Goal: Task Accomplishment & Management: Complete application form

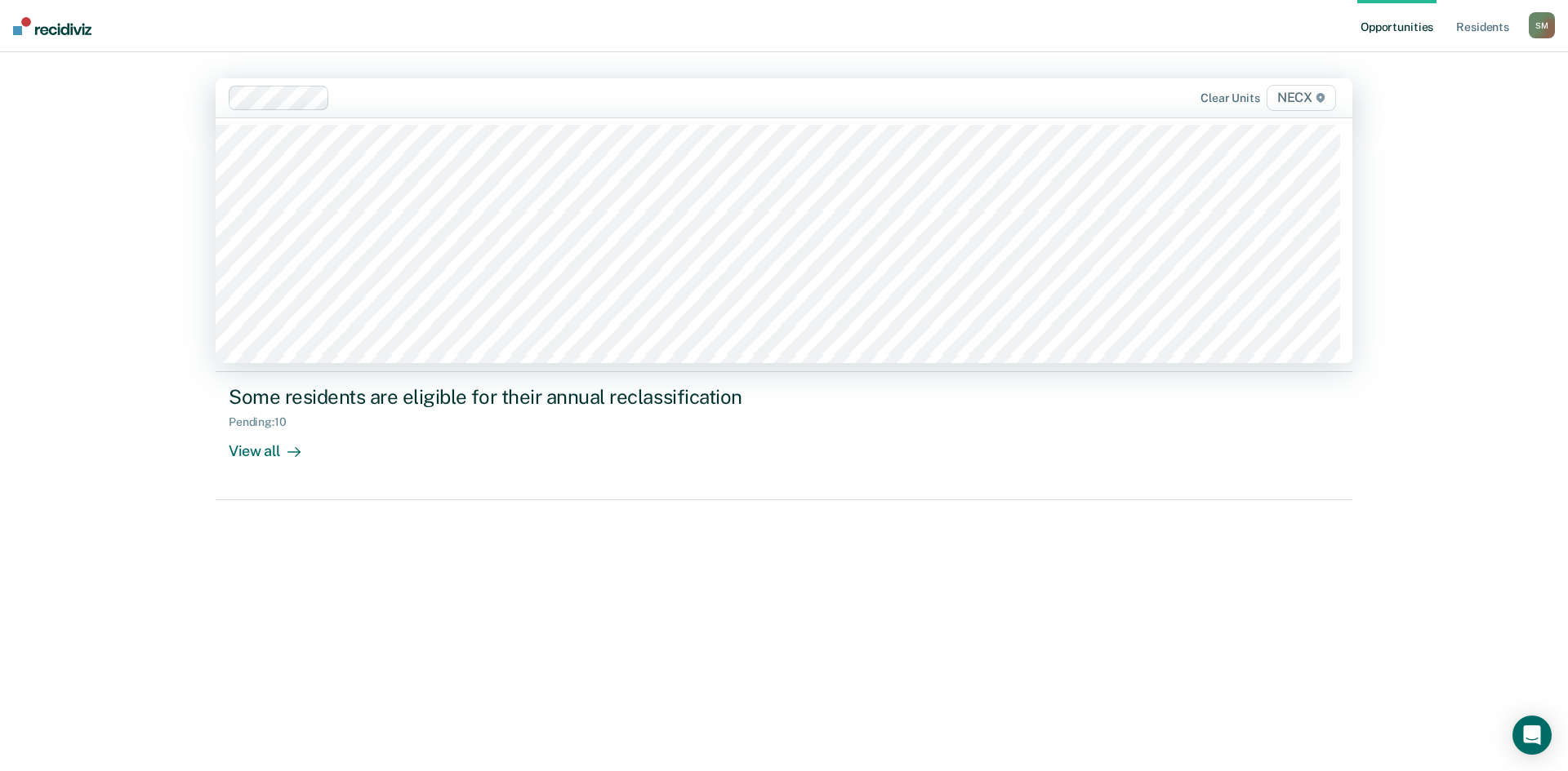
click at [389, 100] on div at bounding box center [670, 97] width 668 height 19
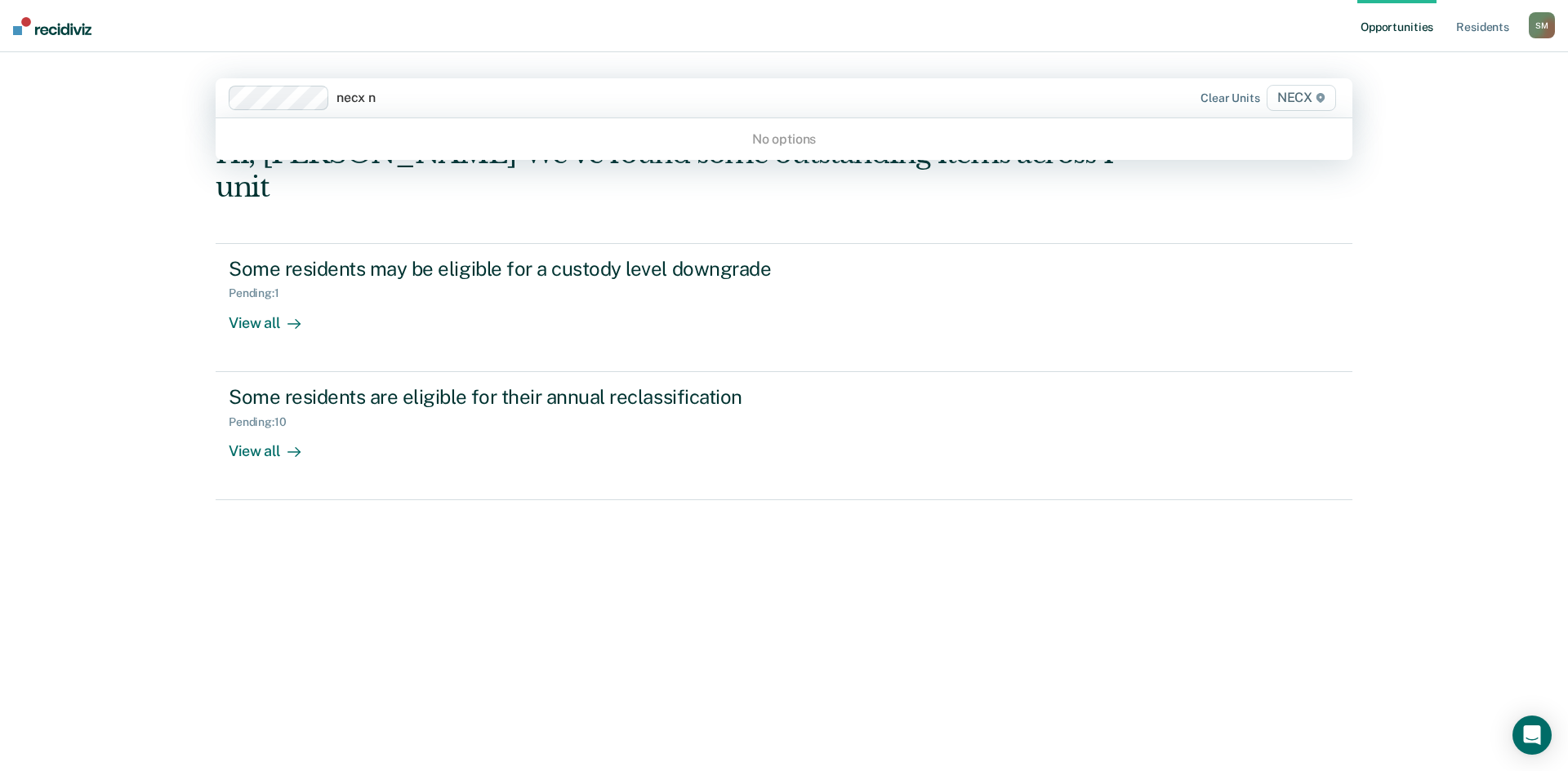
type input "necx"
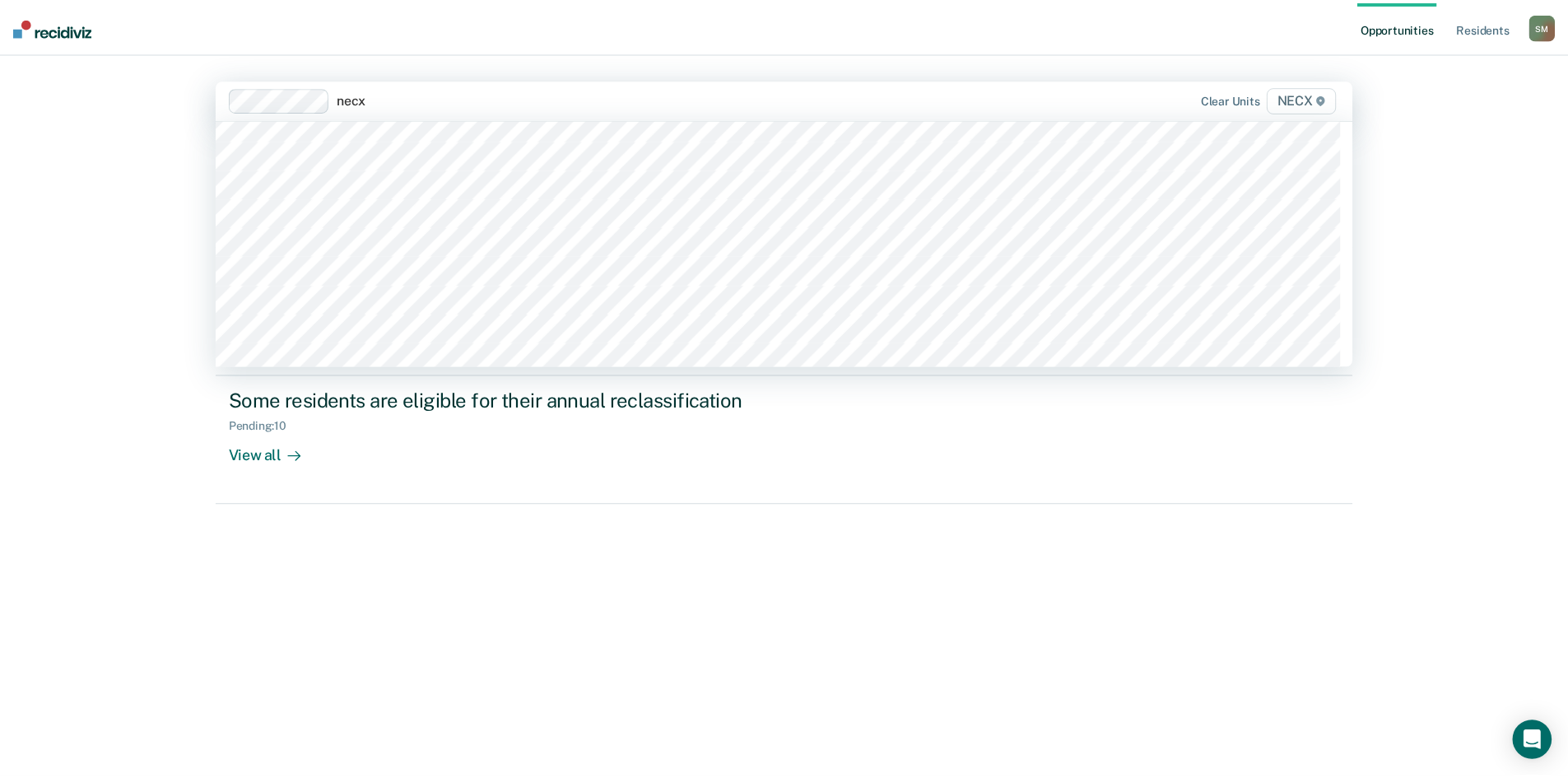
scroll to position [329, 0]
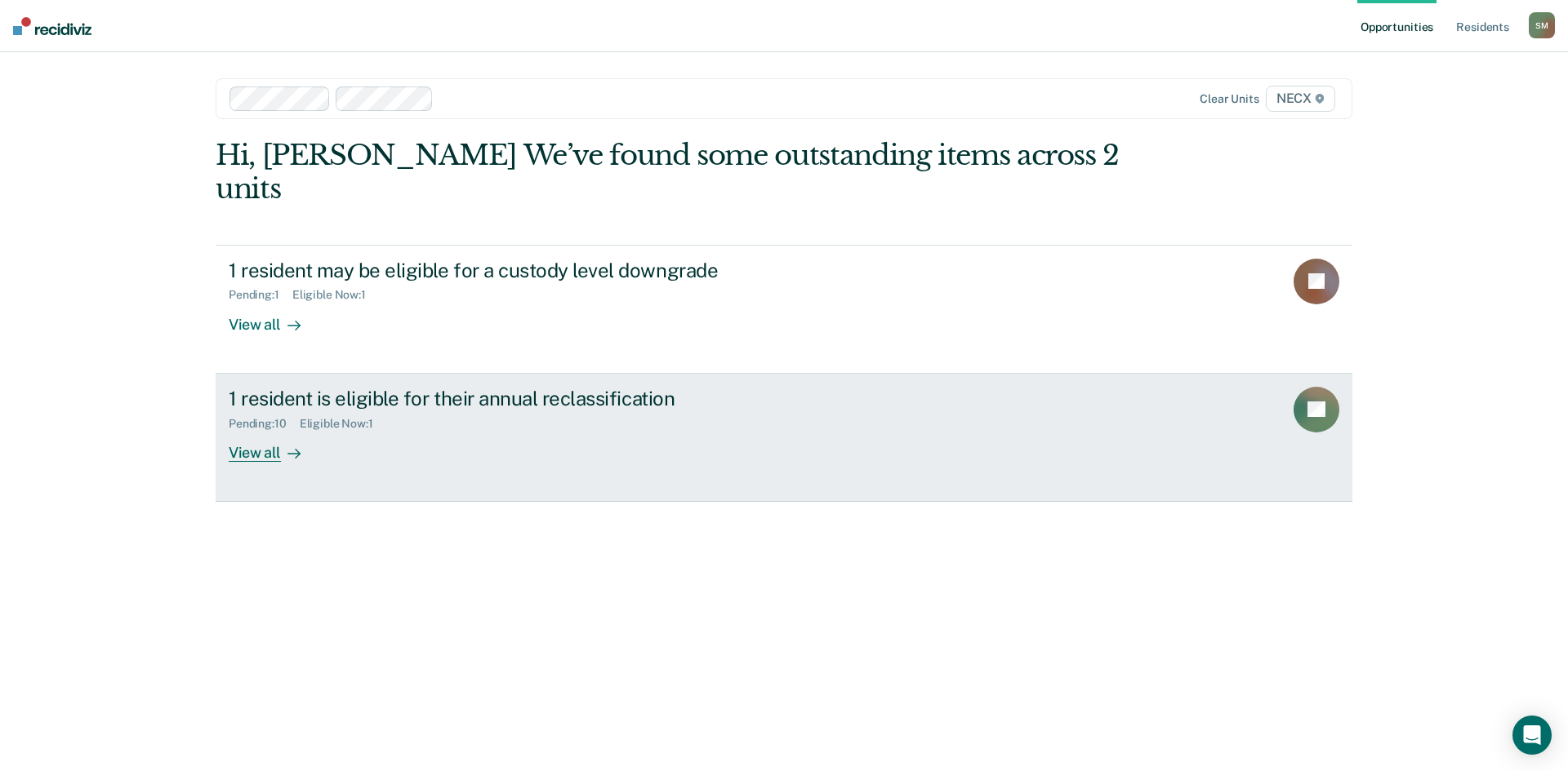
click at [344, 386] on div "1 resident is eligible for their annual reclassification" at bounding box center [515, 398] width 573 height 23
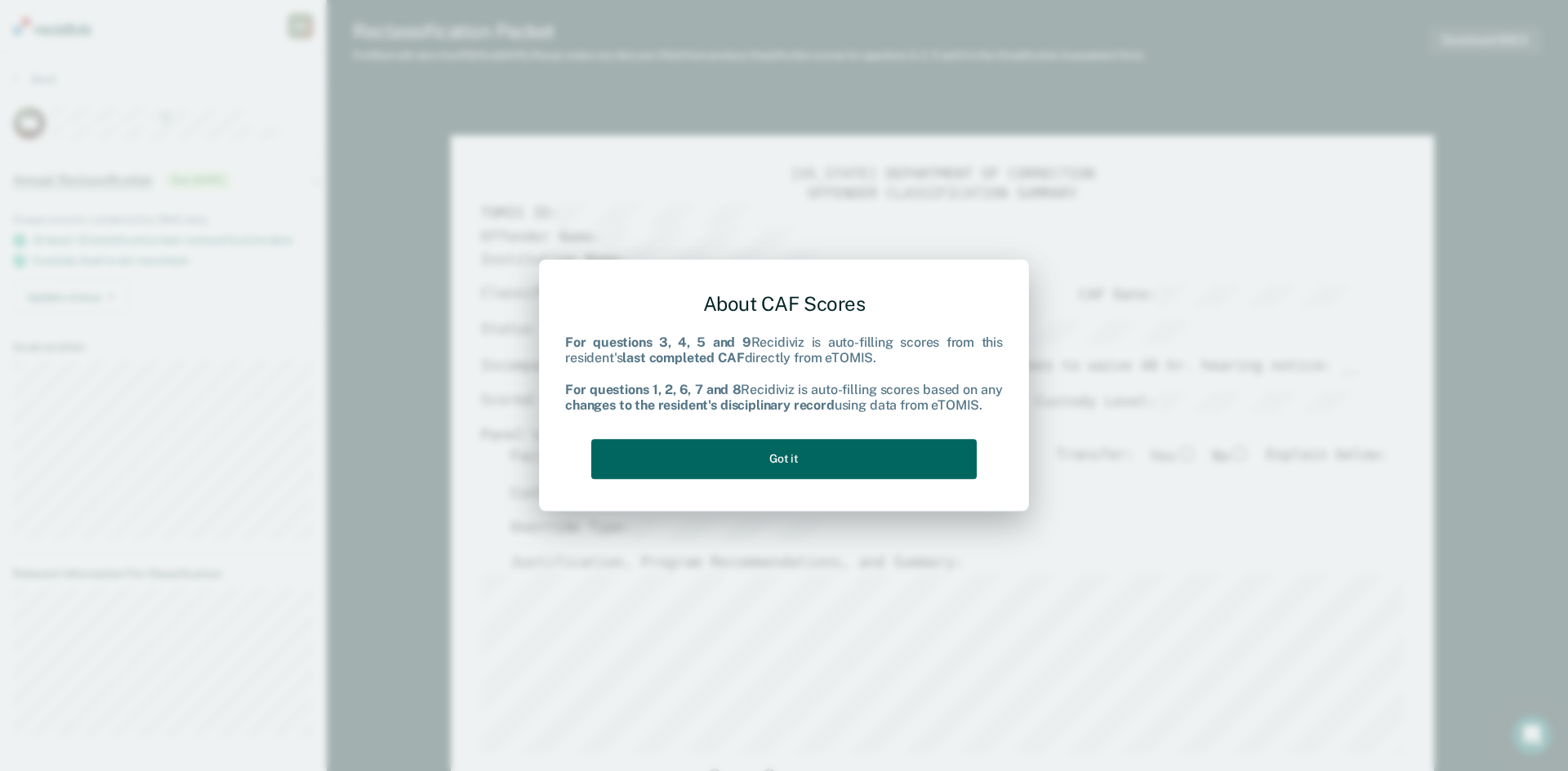
click at [726, 458] on button "Got it" at bounding box center [784, 459] width 386 height 40
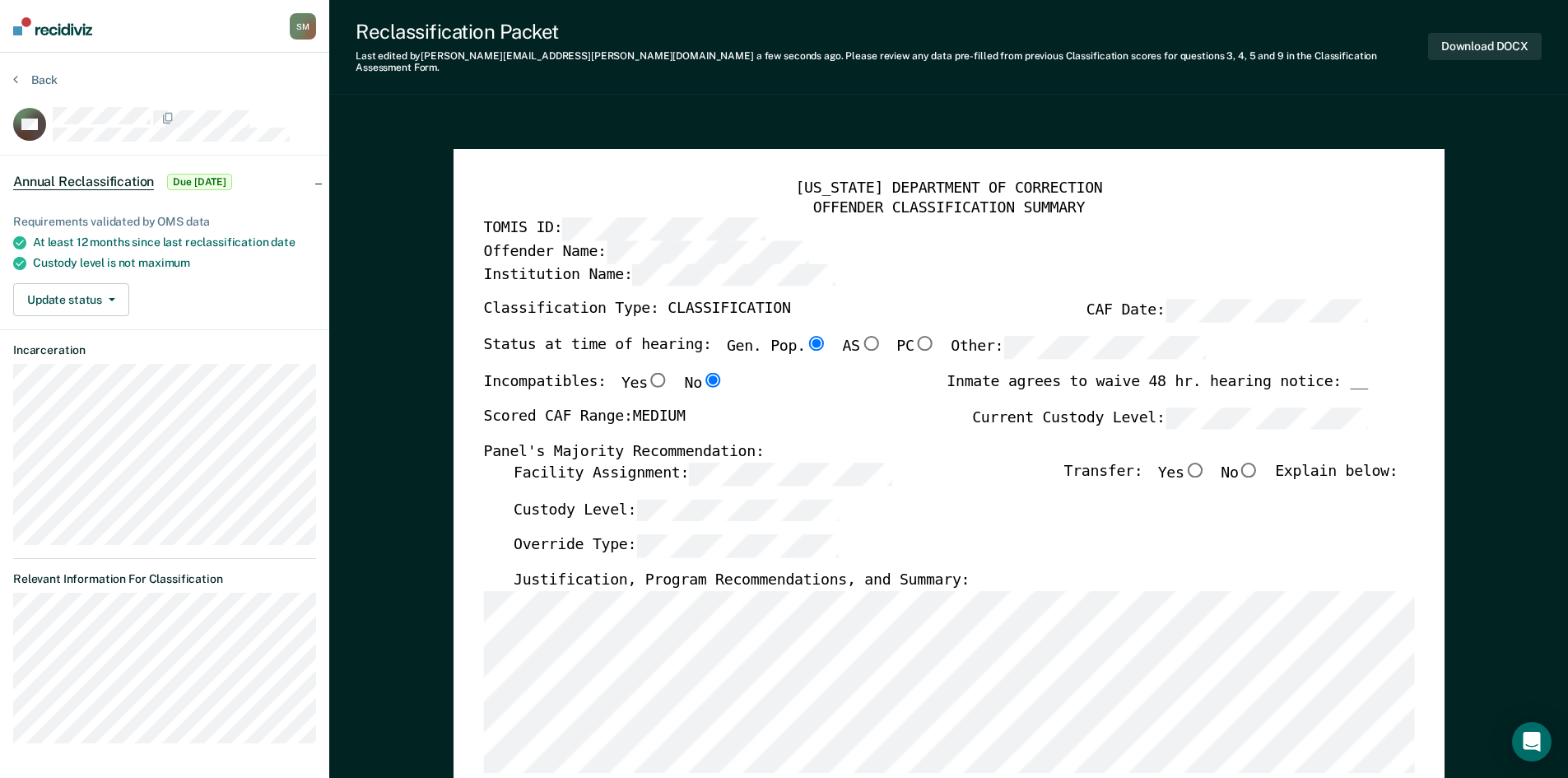
click at [1259, 462] on input "No" at bounding box center [1249, 469] width 22 height 14
type textarea "x"
radio input "true"
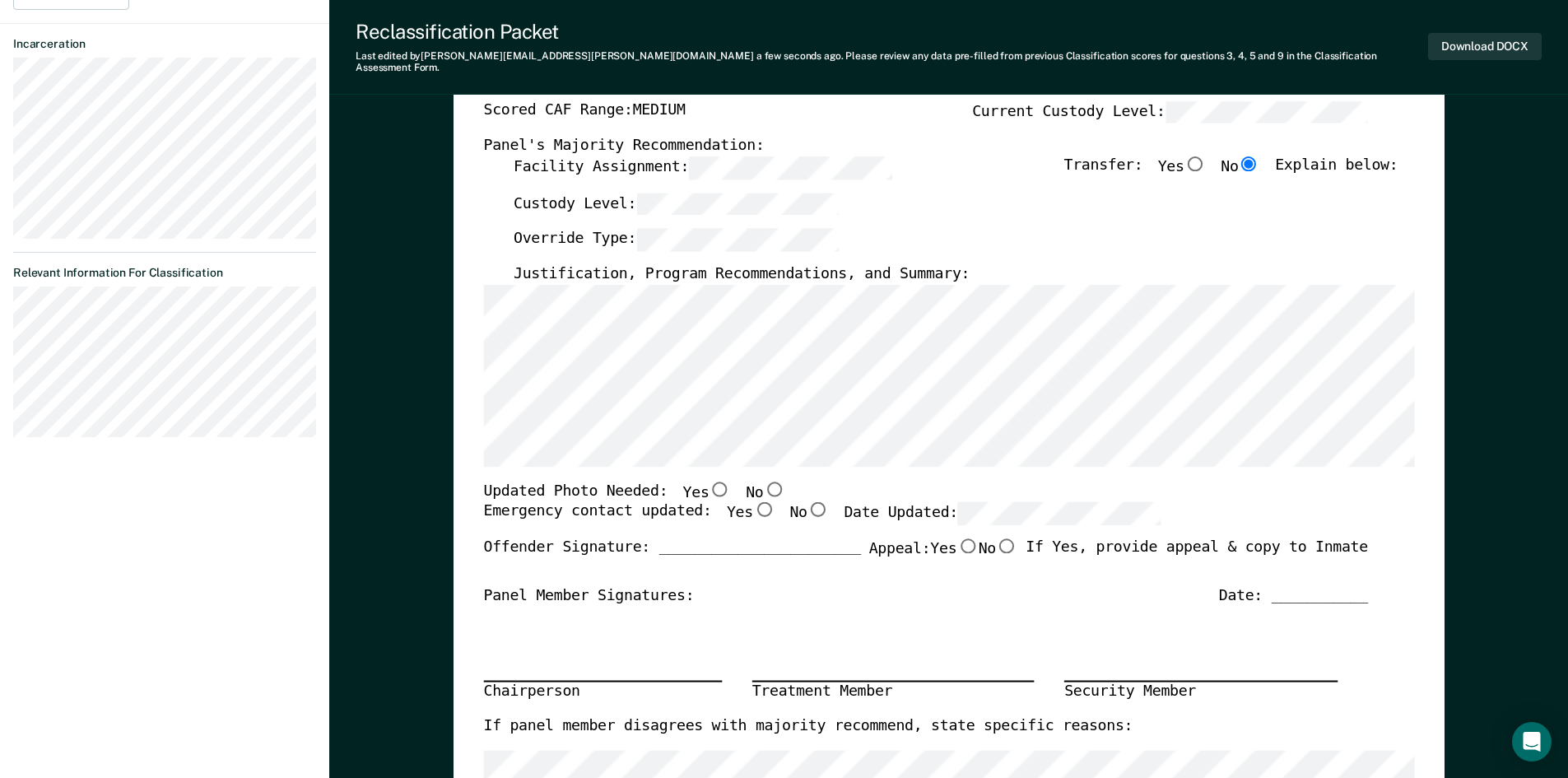
scroll to position [329, 0]
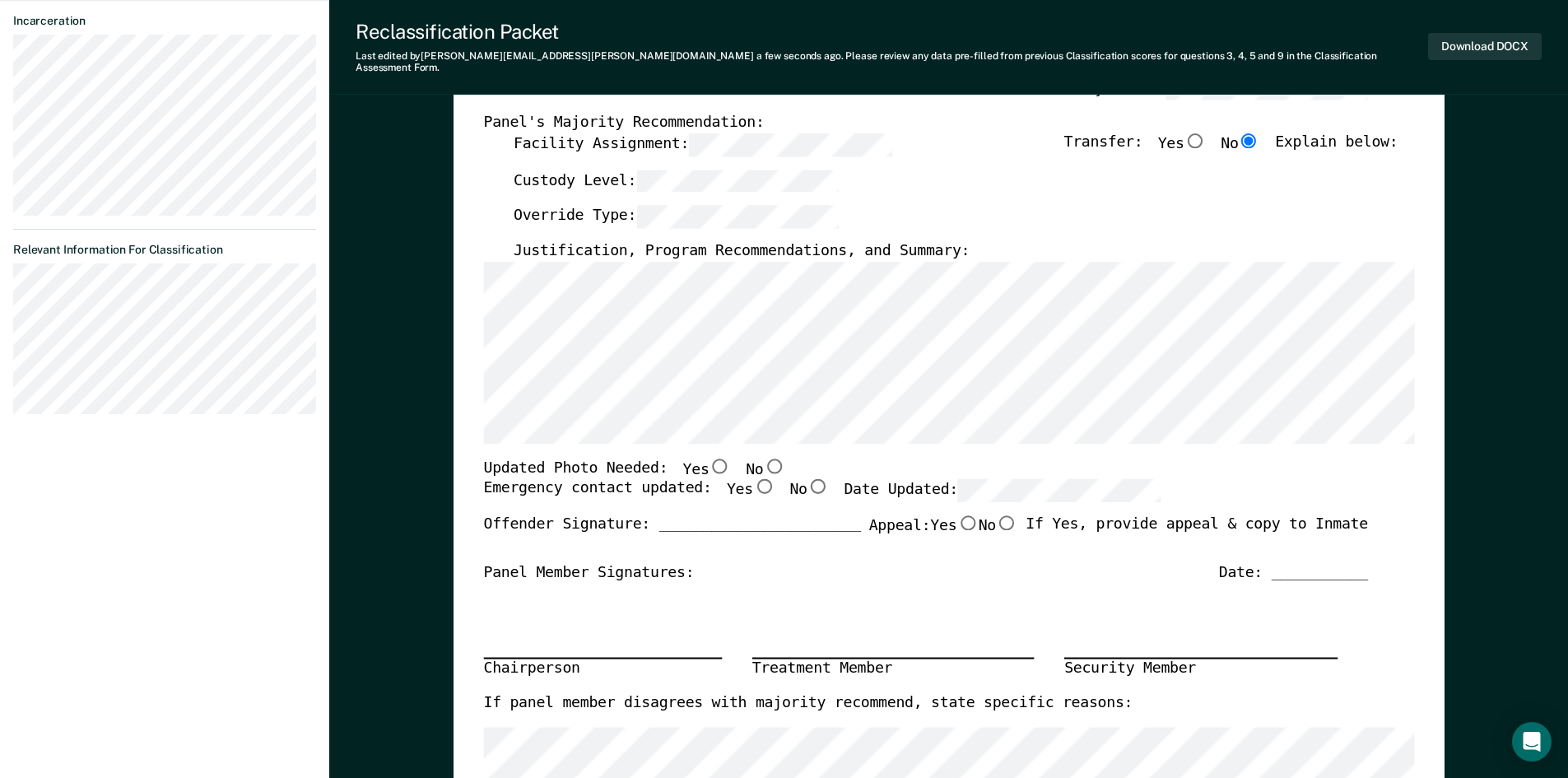
click at [1094, 515] on div "Offender Signature: _______________________ Appeal: Yes No If Yes, provide appe…" at bounding box center [926, 539] width 884 height 48
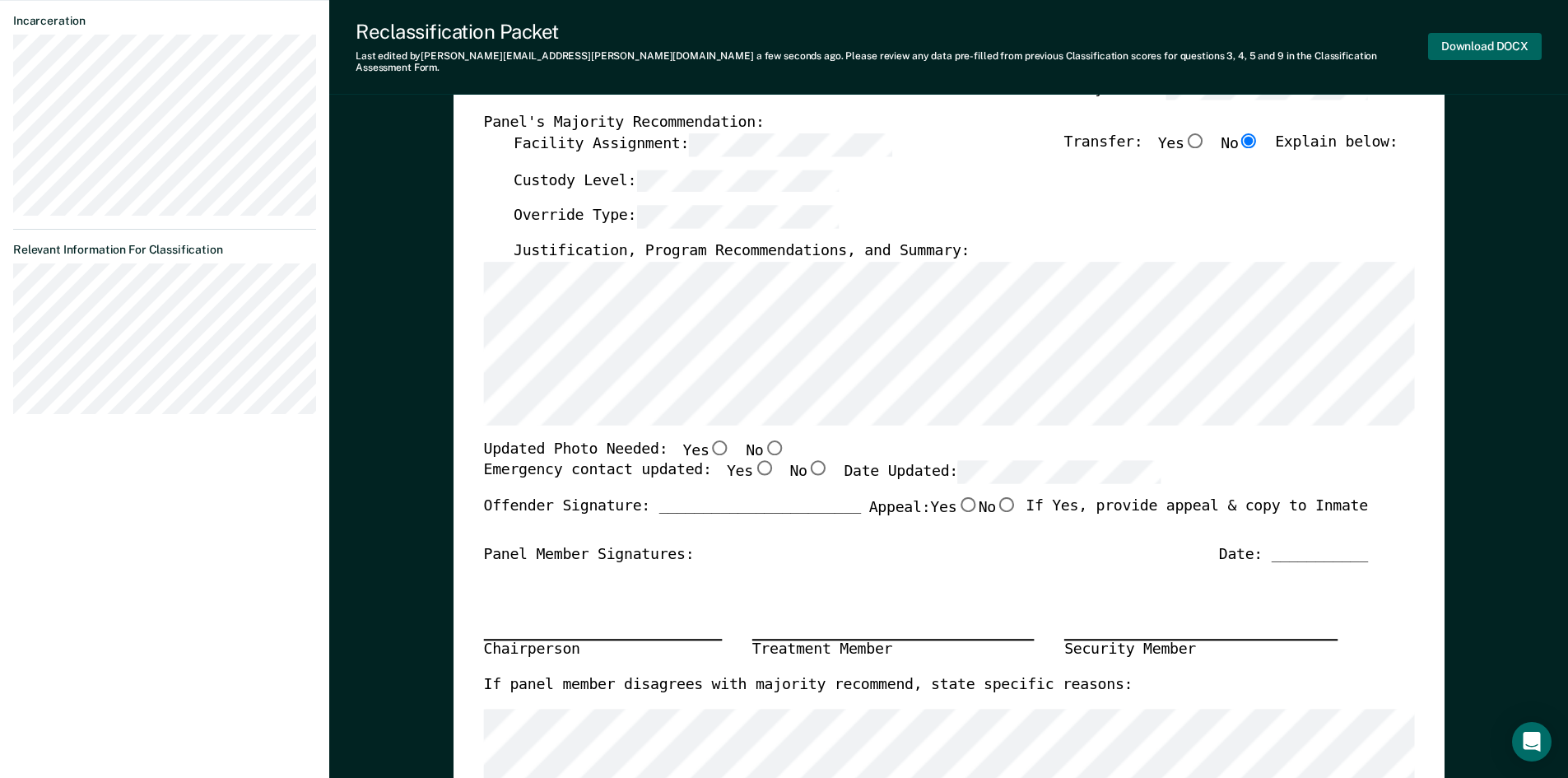
click at [1473, 44] on button "Download DOCX" at bounding box center [1485, 46] width 114 height 27
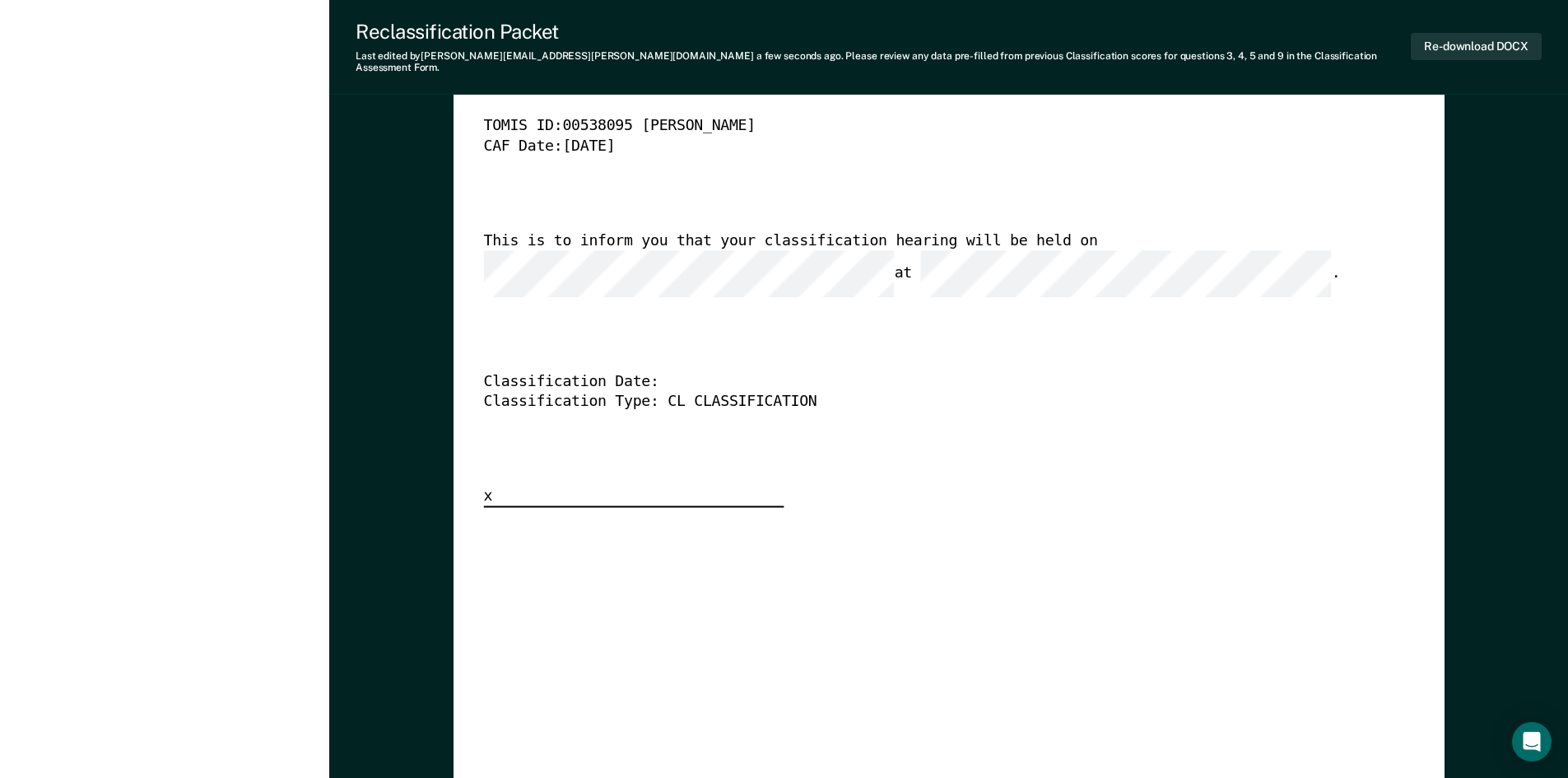
scroll to position [4152, 0]
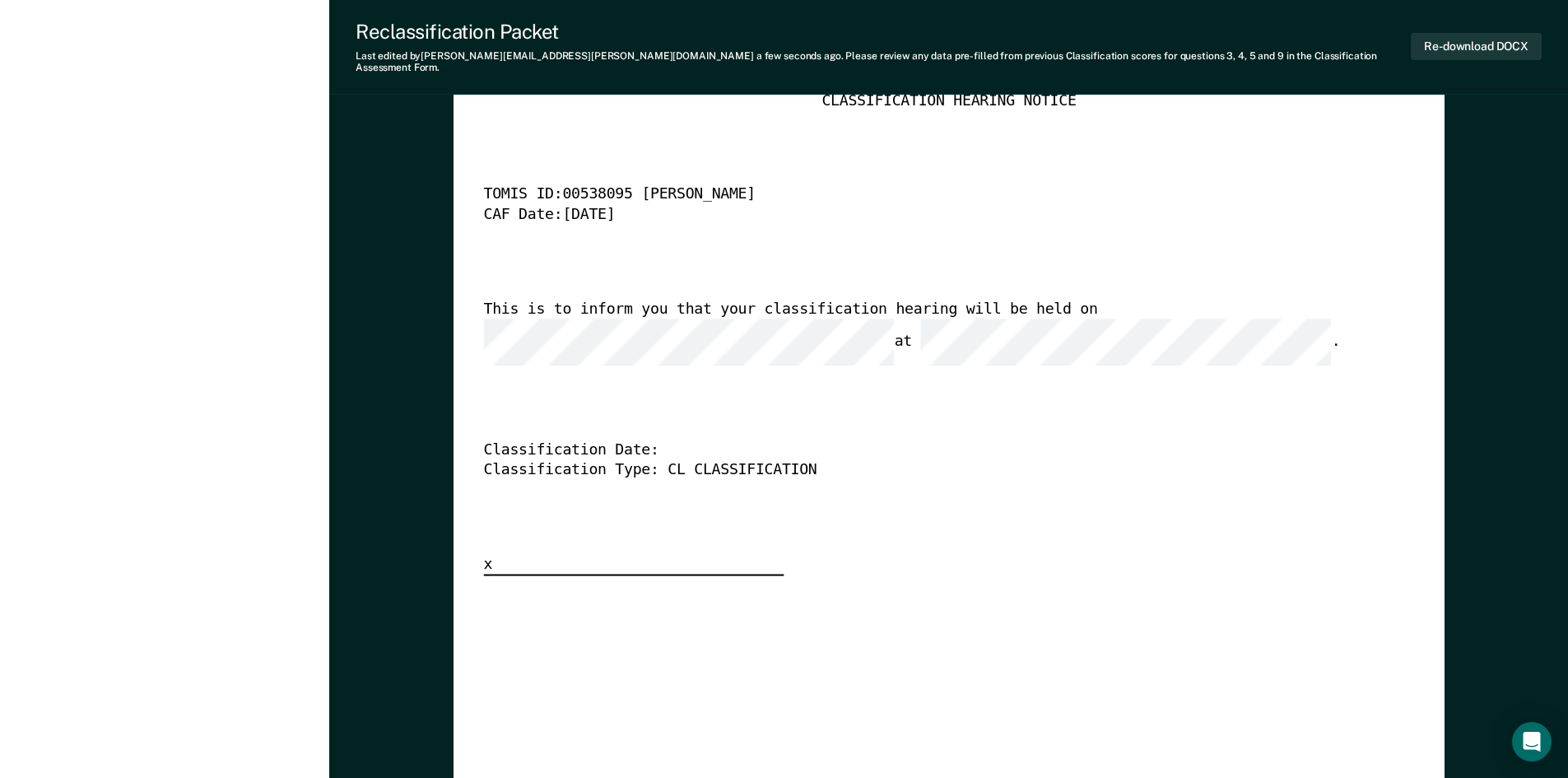
click at [689, 334] on div "This is to inform you that your classification hearing will be held on at ." at bounding box center [926, 333] width 884 height 66
type textarea "x"
click at [1443, 32] on button "Re-download DOCX" at bounding box center [1476, 46] width 131 height 27
